Goal: Transaction & Acquisition: Purchase product/service

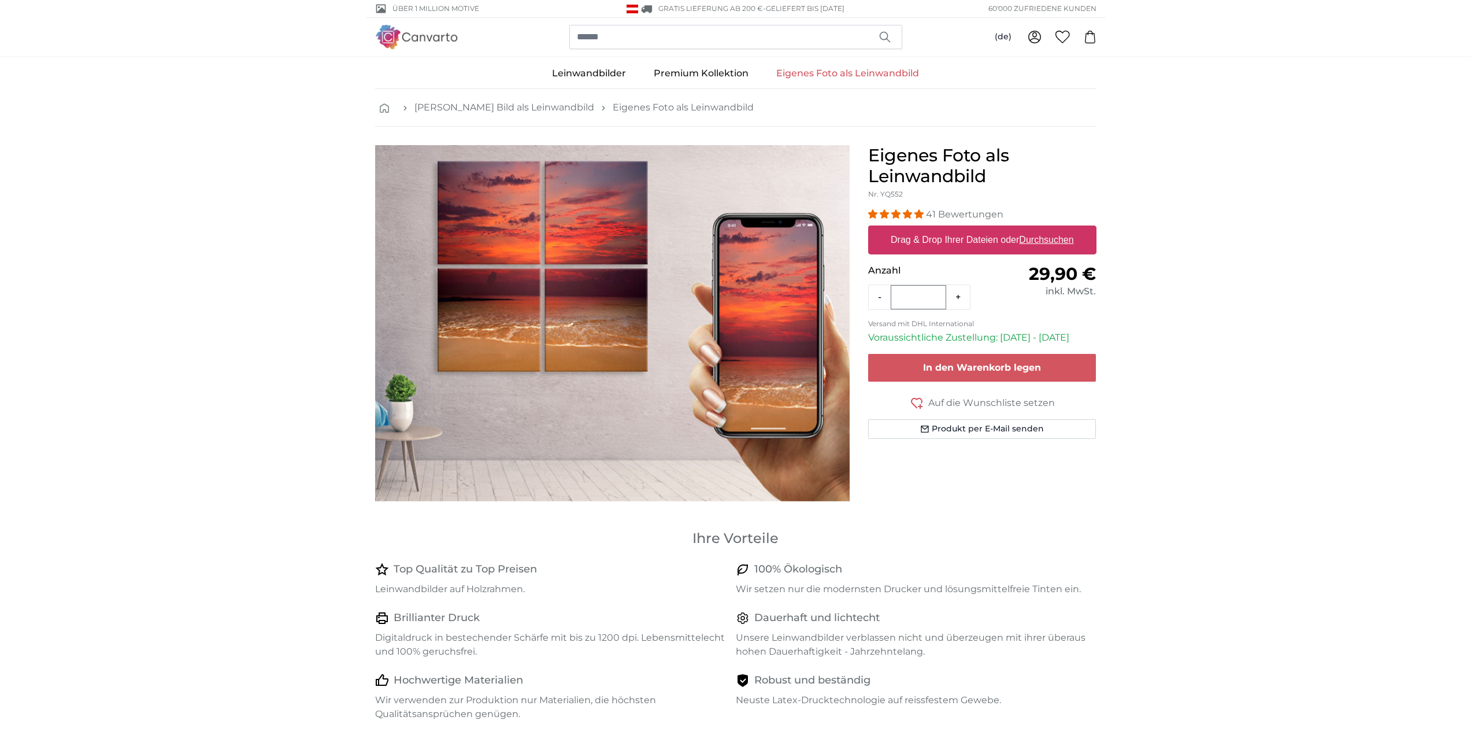
click at [964, 240] on label "Drag & Drop Ihrer Dateien oder Durchsuchen" at bounding box center [982, 239] width 192 height 23
click at [964, 229] on input "Drag & Drop Ihrer Dateien oder Durchsuchen" at bounding box center [982, 226] width 228 height 3
type input "**********"
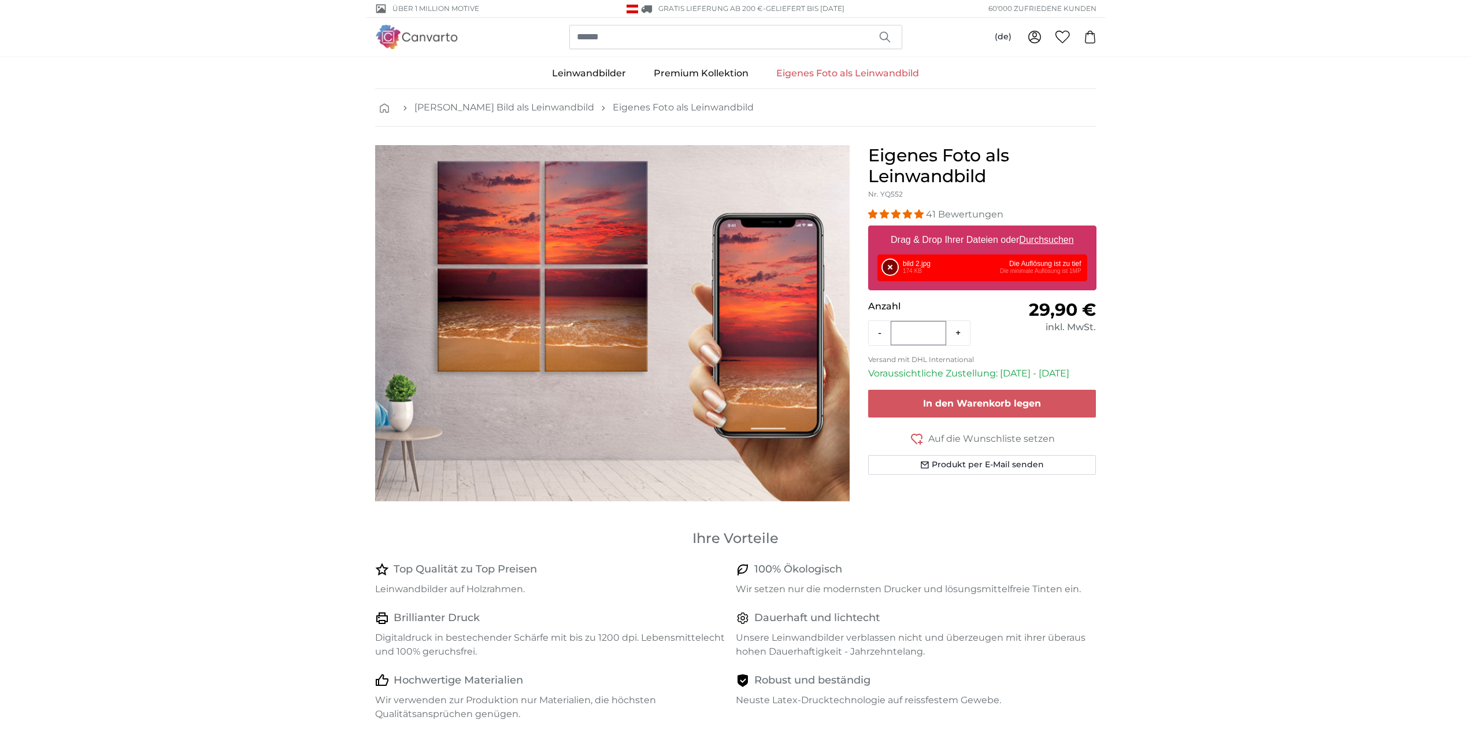
click at [898, 265] on button "Entfernen" at bounding box center [890, 267] width 15 height 15
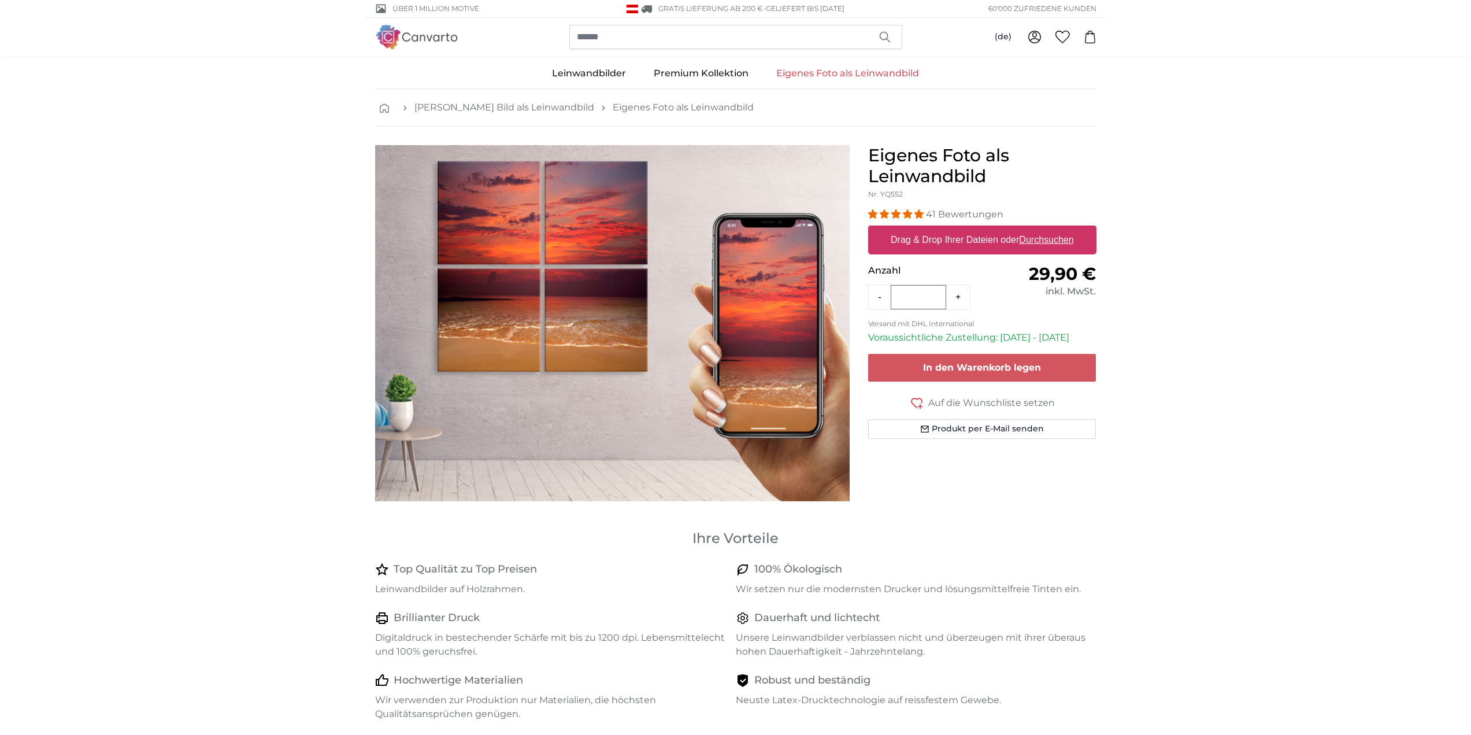
click at [904, 265] on p "Anzahl" at bounding box center [925, 271] width 114 height 14
click at [944, 240] on label "Drag & Drop Ihrer Dateien oder Durchsuchen" at bounding box center [982, 239] width 192 height 23
click at [944, 229] on input "Drag & Drop Ihrer Dateien oder Durchsuchen" at bounding box center [982, 226] width 228 height 3
click at [1043, 238] on u "Durchsuchen" at bounding box center [1046, 240] width 54 height 10
click at [1043, 229] on input "Drag & Drop Ihrer Dateien oder Durchsuchen" at bounding box center [982, 226] width 228 height 3
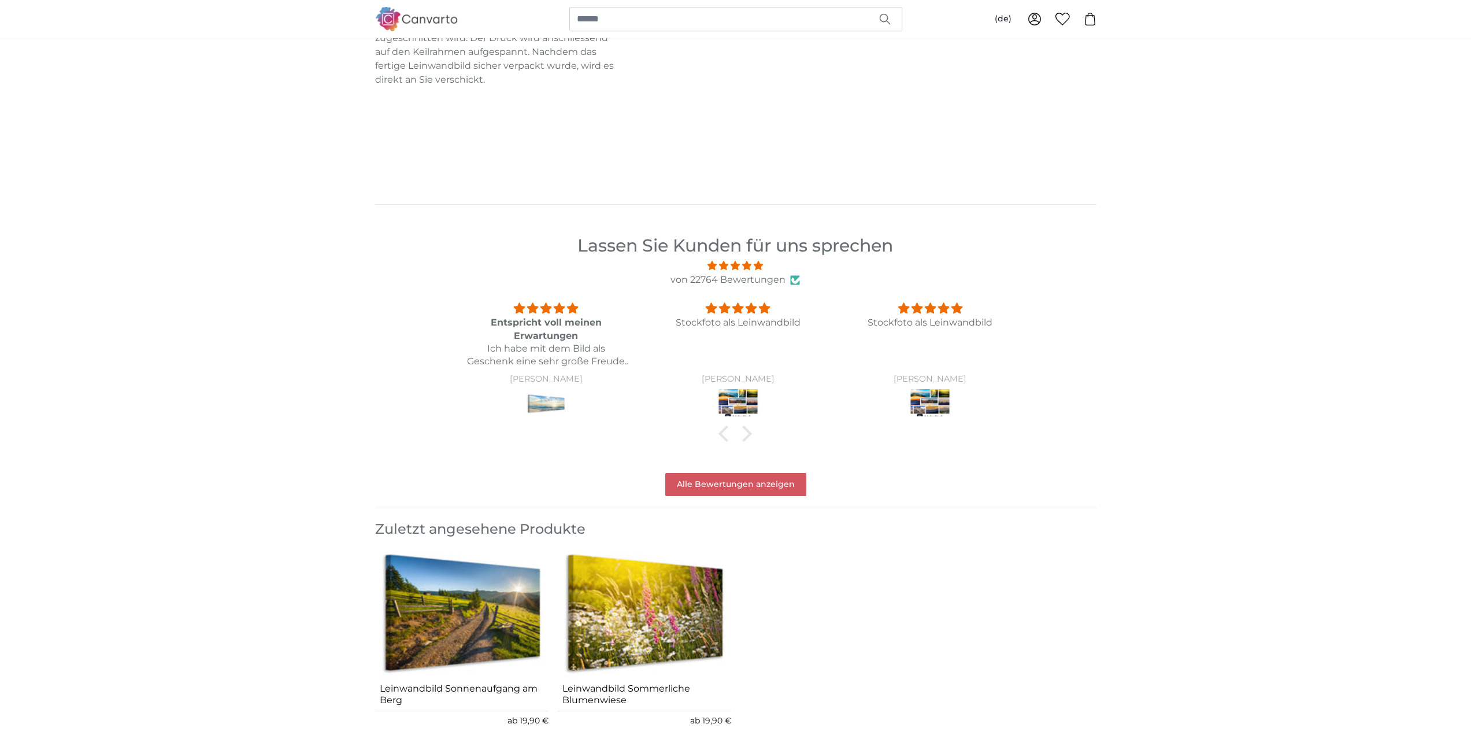
scroll to position [1098, 0]
